Goal: Task Accomplishment & Management: Complete application form

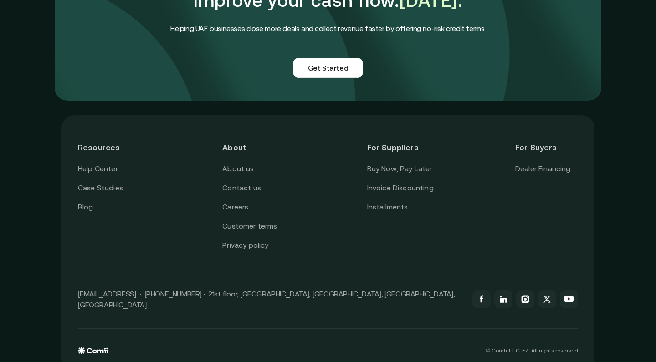
scroll to position [2266, 0]
click at [552, 291] on link at bounding box center [547, 300] width 18 height 18
click at [509, 291] on link at bounding box center [503, 300] width 18 height 18
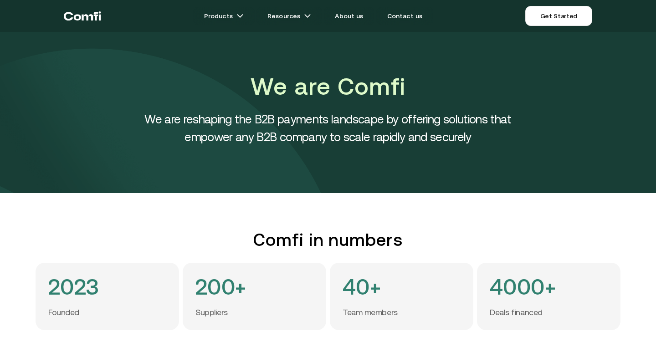
scroll to position [0, 0]
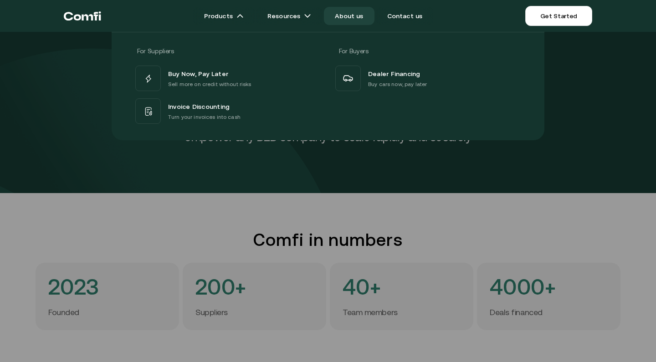
click at [92, 143] on div at bounding box center [328, 213] width 656 height 362
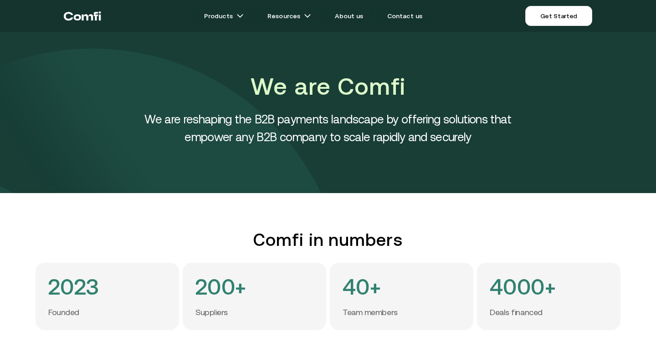
click at [87, 19] on icon "Return to the top of the Comfi home page" at bounding box center [87, 17] width 11 height 6
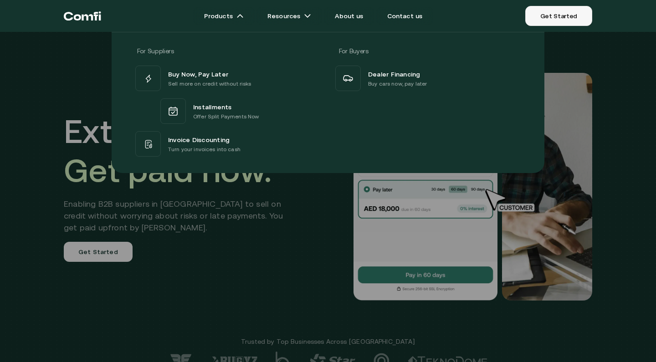
click at [560, 17] on link "Get Started" at bounding box center [558, 16] width 67 height 20
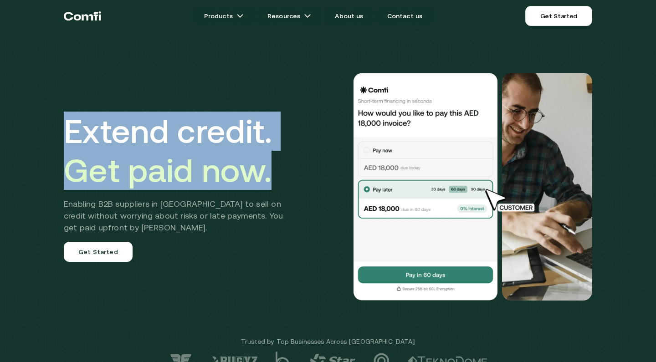
drag, startPoint x: 290, startPoint y: 183, endPoint x: 84, endPoint y: 107, distance: 219.9
click at [84, 107] on div "Extend credit. Get paid now. Enabling B2B suppliers in MENA to sell on credit w…" at bounding box center [328, 186] width 547 height 301
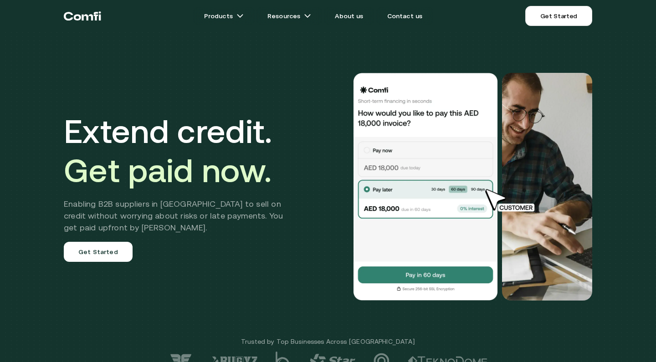
click at [57, 150] on div "Extend credit. Get paid now. Enabling B2B suppliers in MENA to sell on credit w…" at bounding box center [328, 186] width 547 height 301
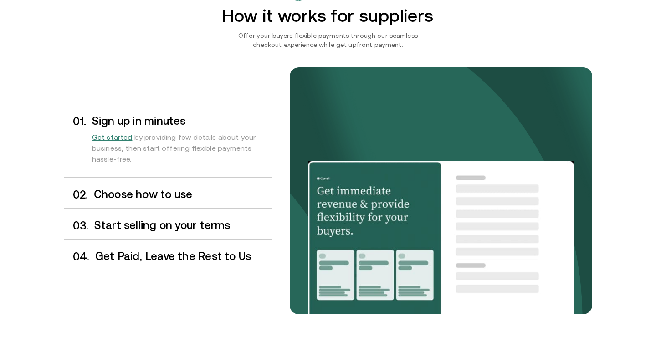
scroll to position [725, 0]
